Goal: Task Accomplishment & Management: Use online tool/utility

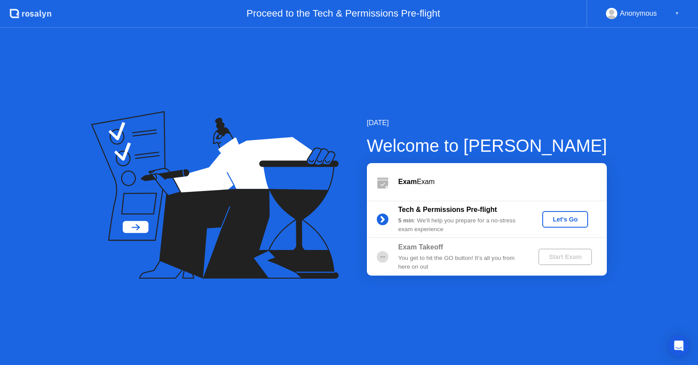
click at [554, 216] on div "Let's Go" at bounding box center [565, 219] width 39 height 7
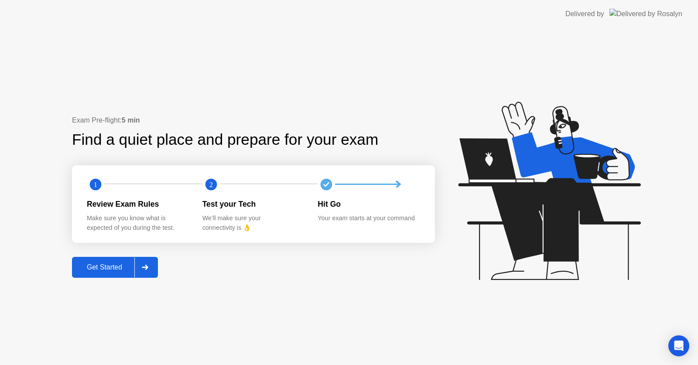
click at [114, 269] on div "Get Started" at bounding box center [105, 267] width 60 height 8
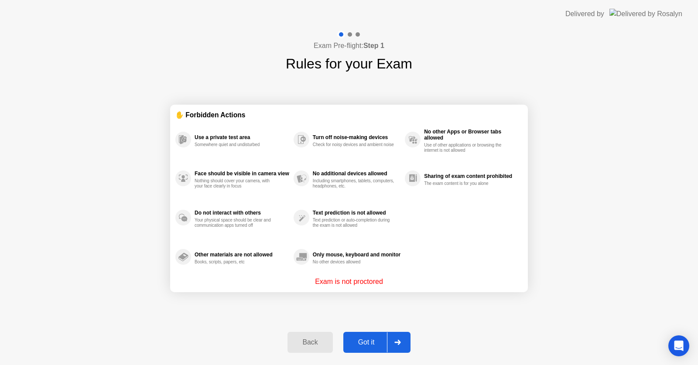
click at [359, 345] on div "Got it" at bounding box center [366, 342] width 41 height 8
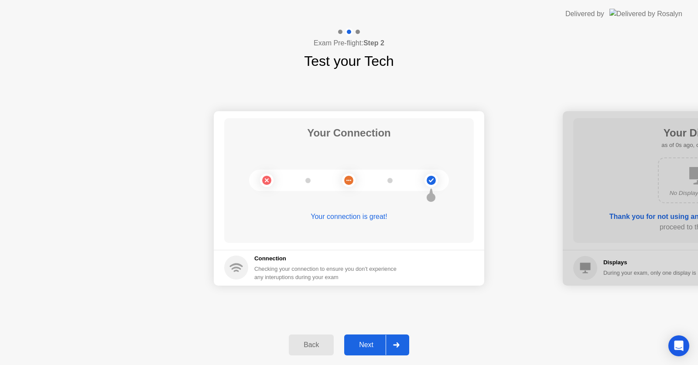
click at [352, 341] on div "Next" at bounding box center [366, 345] width 39 height 8
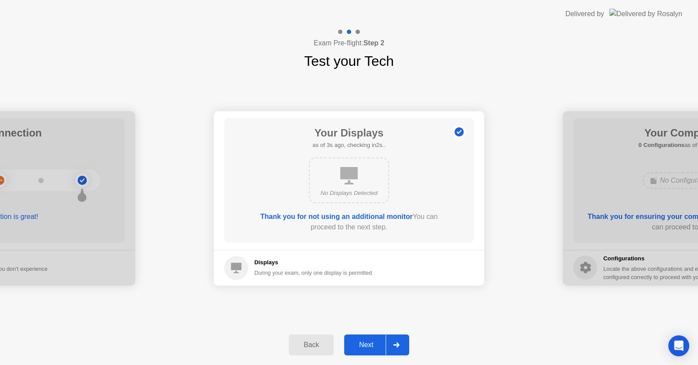
click at [358, 348] on div "Next" at bounding box center [366, 345] width 39 height 8
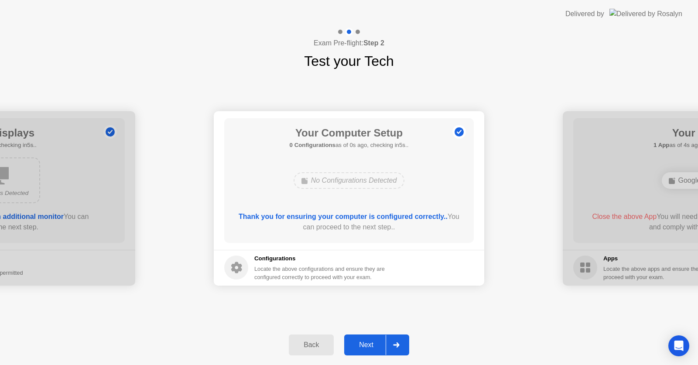
click at [358, 348] on div "Next" at bounding box center [366, 345] width 39 height 8
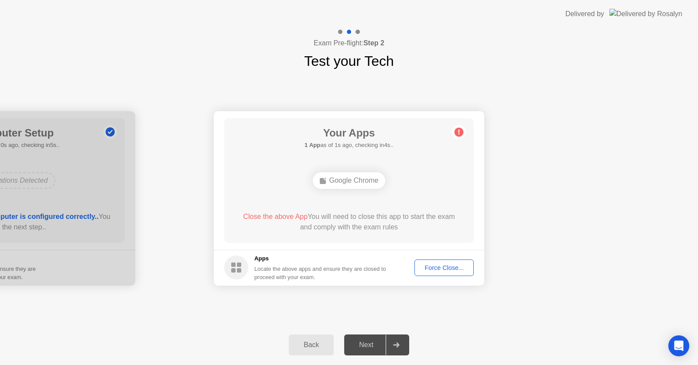
click at [432, 265] on div "Force Close..." at bounding box center [443, 267] width 53 height 7
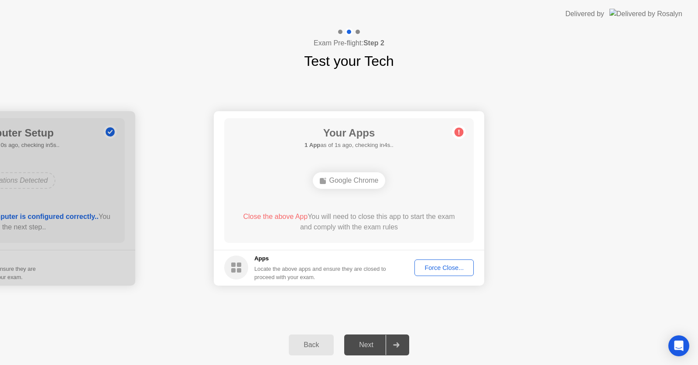
click at [423, 265] on div "Force Close..." at bounding box center [443, 267] width 53 height 7
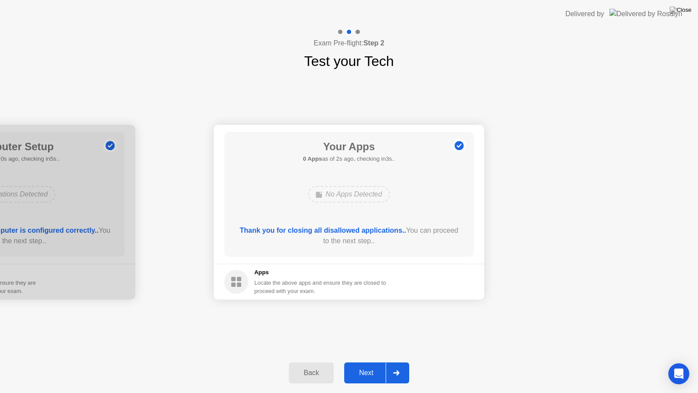
click at [382, 365] on div "Next" at bounding box center [366, 373] width 39 height 8
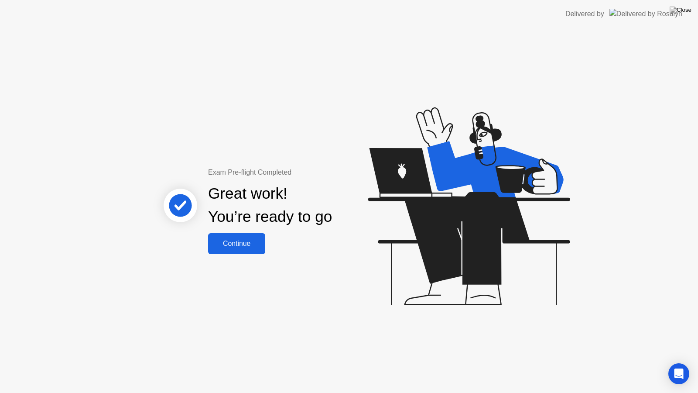
click at [256, 241] on div "Continue" at bounding box center [237, 243] width 52 height 8
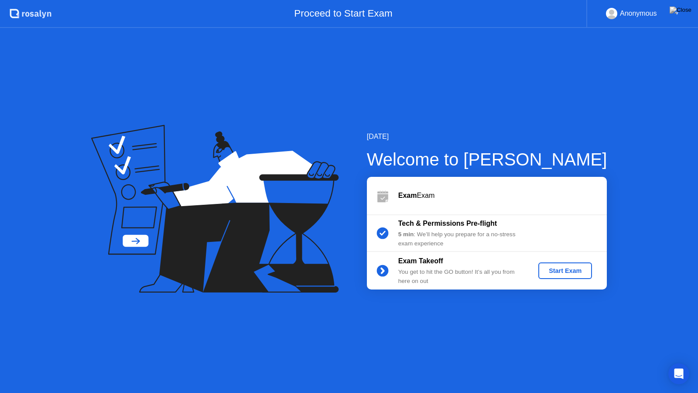
click at [581, 270] on div "Start Exam" at bounding box center [565, 270] width 47 height 7
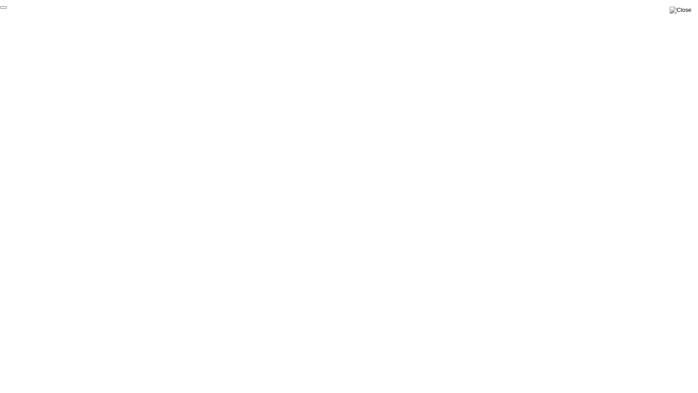
click div "End Proctoring Session"
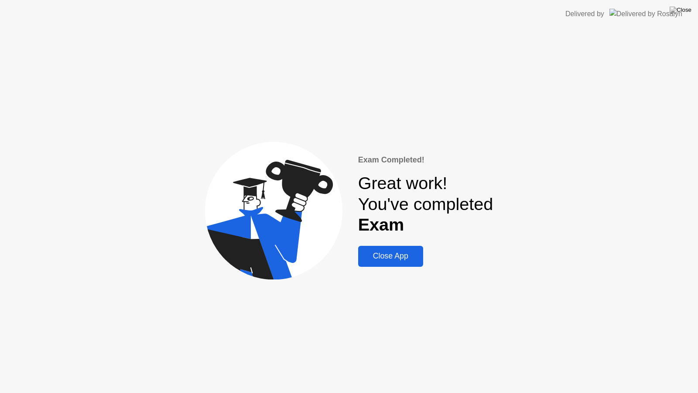
click at [402, 260] on div "Close App" at bounding box center [391, 255] width 60 height 9
